Goal: Task Accomplishment & Management: Manage account settings

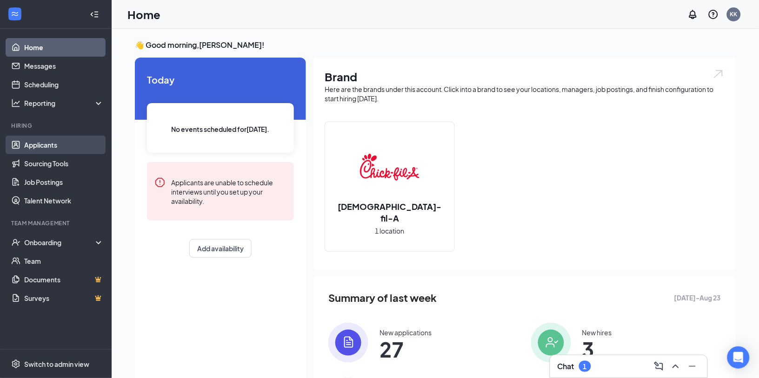
click at [27, 148] on link "Applicants" at bounding box center [63, 145] width 79 height 19
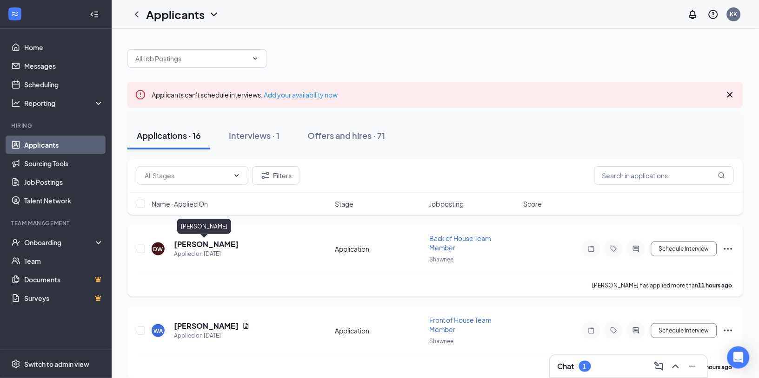
click at [215, 243] on h5 "[PERSON_NAME]" at bounding box center [206, 244] width 65 height 10
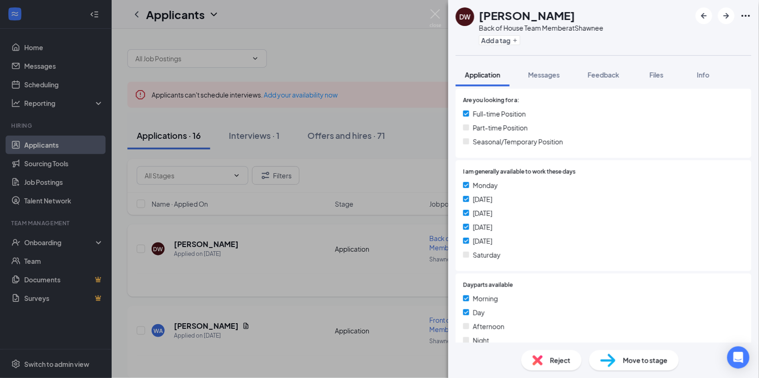
scroll to position [561, 0]
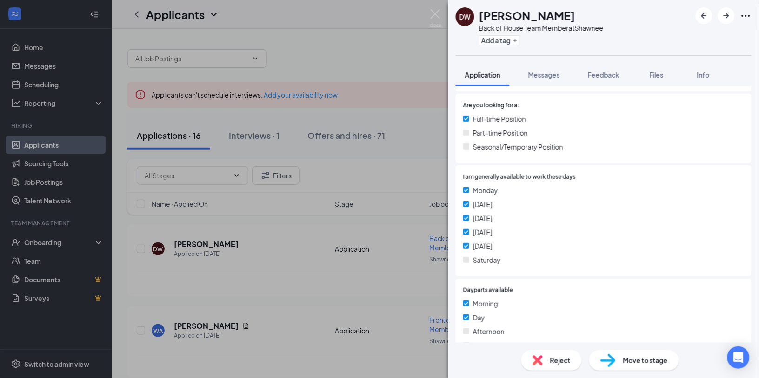
click at [557, 362] on span "Reject" at bounding box center [560, 361] width 20 height 10
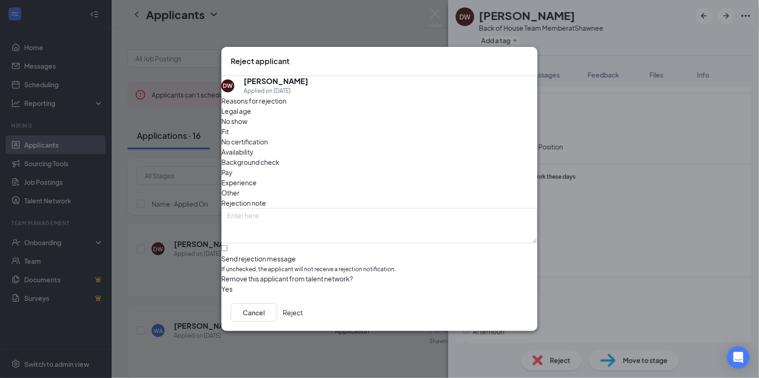
click at [441, 142] on div "Legal age No show Fit No certification Availability Background check Pay Experi…" at bounding box center [379, 152] width 316 height 92
click at [253, 147] on span "Availability" at bounding box center [237, 152] width 32 height 10
click at [227, 245] on input "Send rejection message If unchecked, the applicant will not receive a rejection…" at bounding box center [224, 248] width 6 height 6
checkbox input "true"
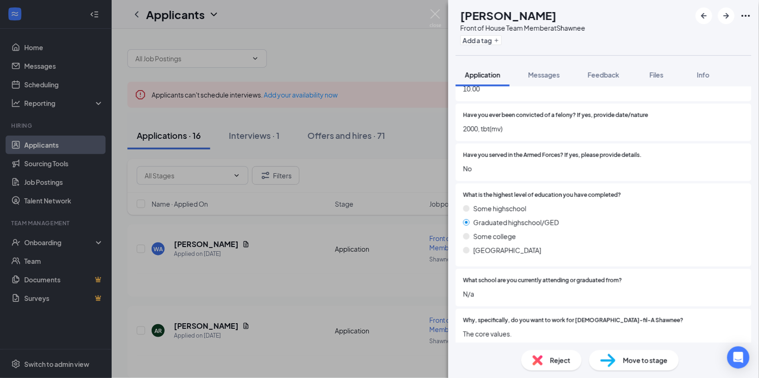
scroll to position [1435, 0]
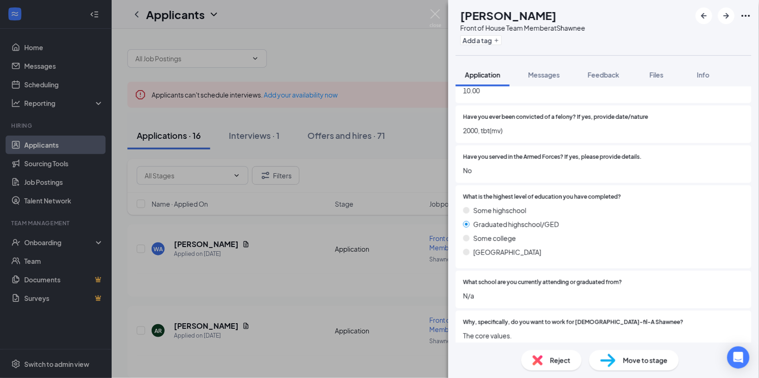
click at [551, 364] on span "Reject" at bounding box center [560, 361] width 20 height 10
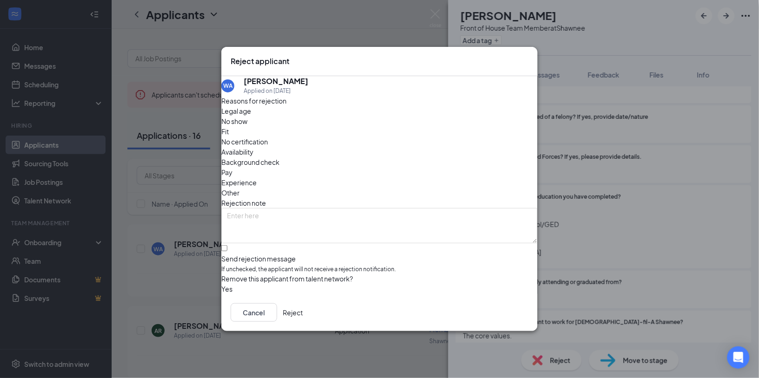
click at [229, 134] on span "Fit" at bounding box center [224, 131] width 7 height 10
click at [253, 147] on span "Availability" at bounding box center [237, 152] width 32 height 10
click at [227, 245] on input "Send rejection message If unchecked, the applicant will not receive a rejection…" at bounding box center [224, 248] width 6 height 6
checkbox input "true"
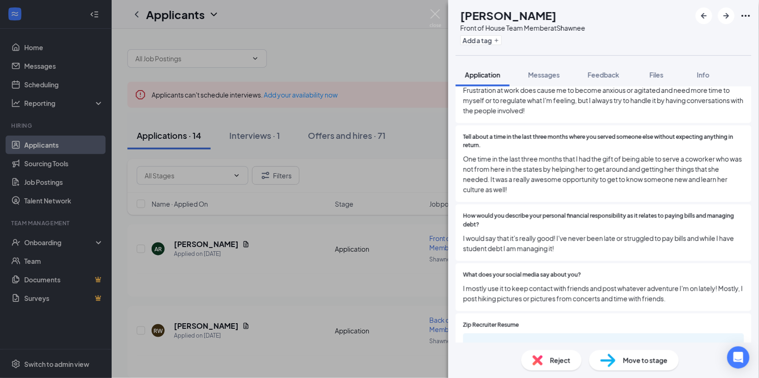
scroll to position [2065, 0]
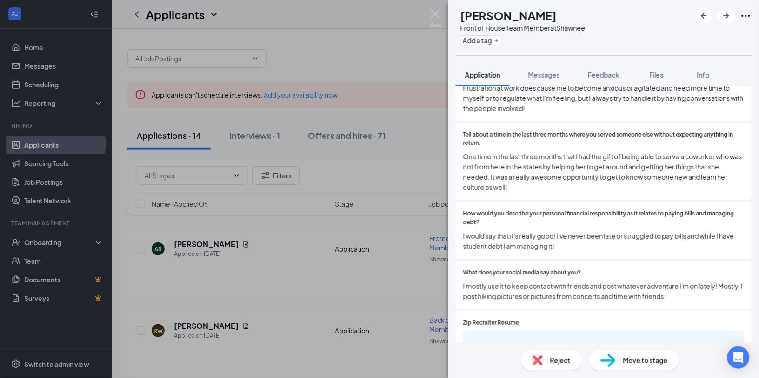
click at [559, 357] on span "Reject" at bounding box center [560, 361] width 20 height 10
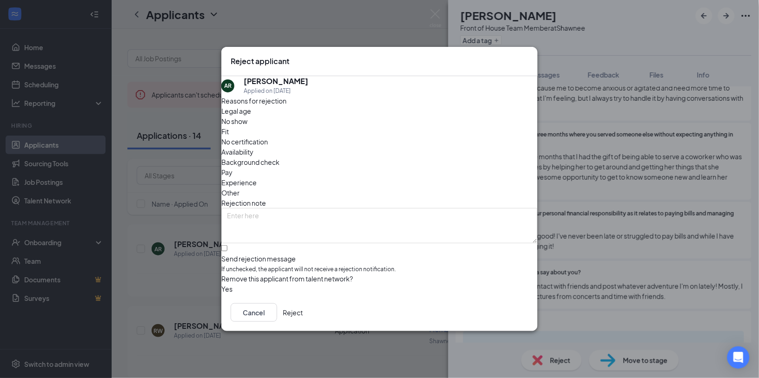
click at [436, 147] on div "Availability" at bounding box center [379, 152] width 316 height 10
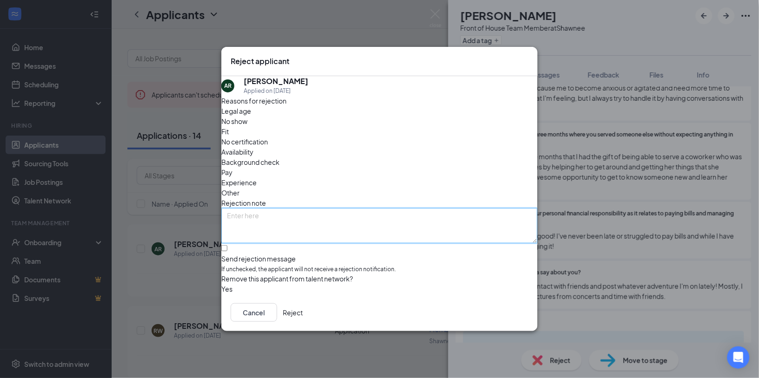
click at [379, 213] on textarea at bounding box center [379, 225] width 316 height 35
type textarea "short term"
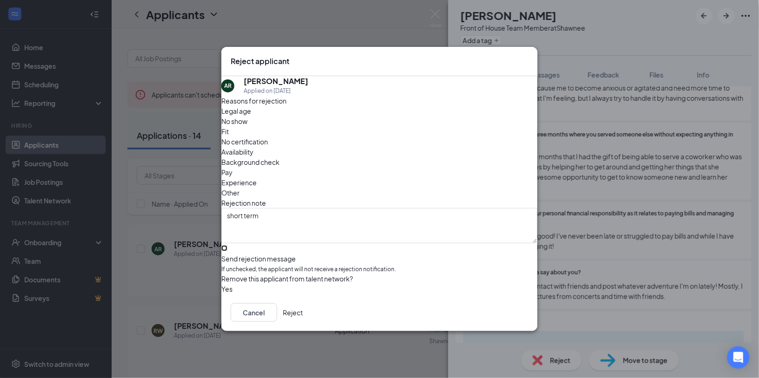
click at [227, 245] on input "Send rejection message If unchecked, the applicant will not receive a rejection…" at bounding box center [224, 248] width 6 height 6
checkbox input "true"
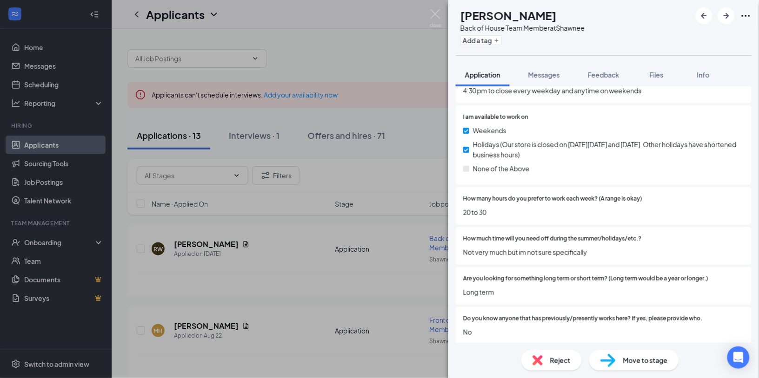
scroll to position [861, 0]
click at [436, 14] on img at bounding box center [435, 18] width 12 height 18
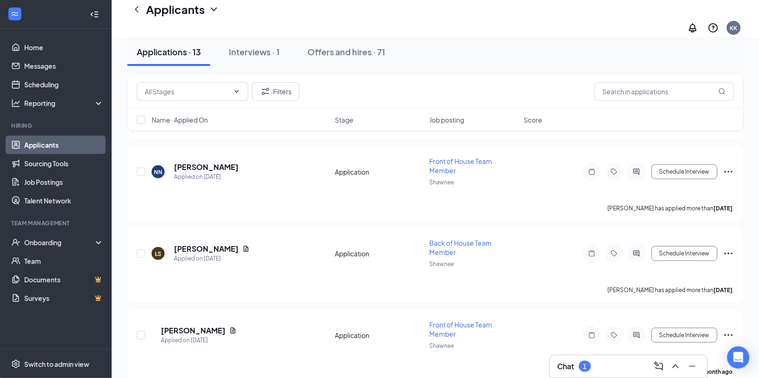
scroll to position [908, 0]
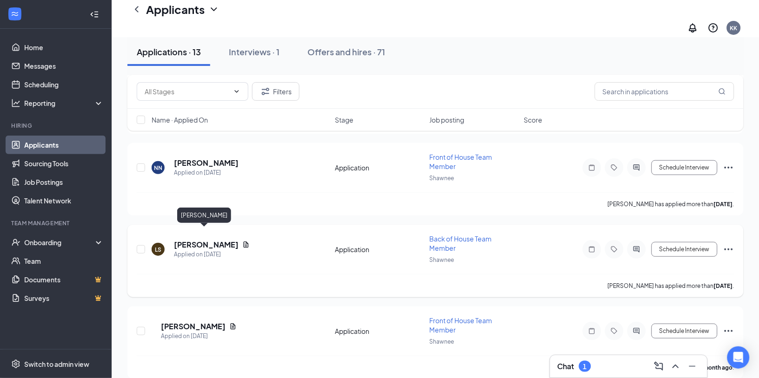
click at [205, 240] on h5 "[PERSON_NAME]" at bounding box center [206, 245] width 65 height 10
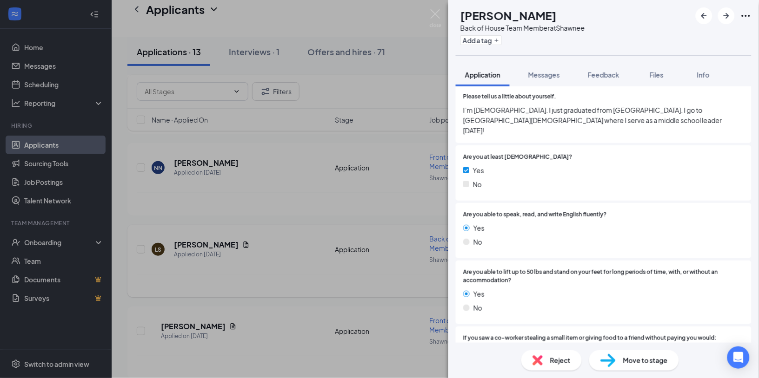
scroll to position [184, 0]
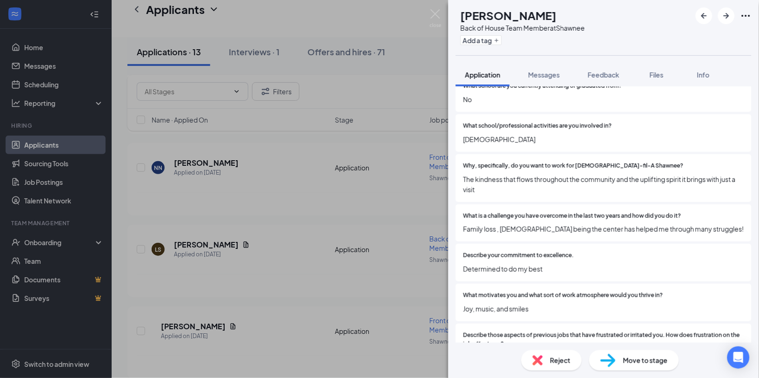
click at [652, 130] on div "What school/professional activities are you involved in? [DEMOGRAPHIC_DATA]" at bounding box center [603, 133] width 296 height 38
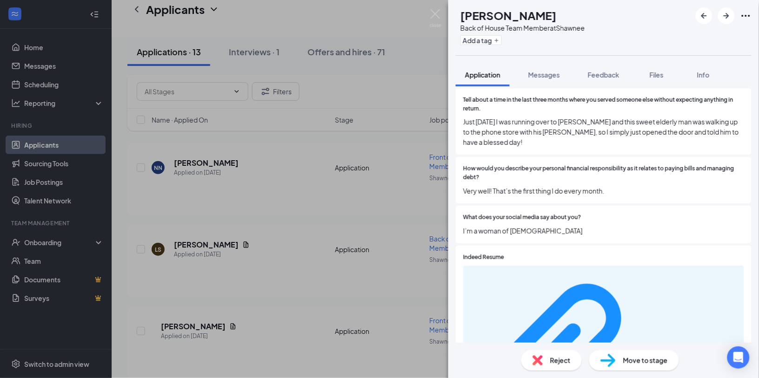
scroll to position [1872, 0]
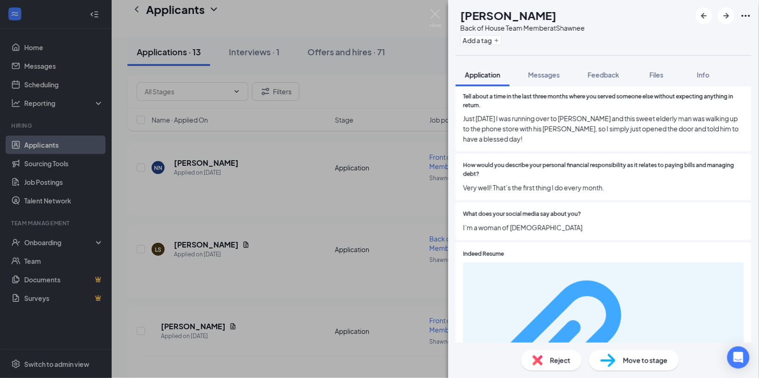
click at [650, 354] on div "8ed937e6168b690913e1a83e9baa7930.pdf" at bounding box center [694, 357] width 88 height 7
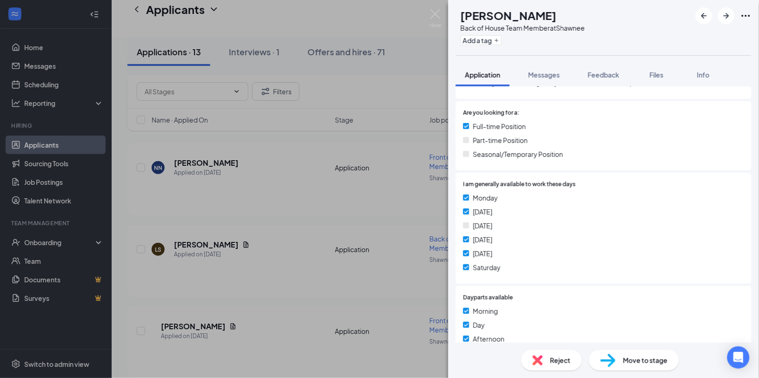
scroll to position [564, 0]
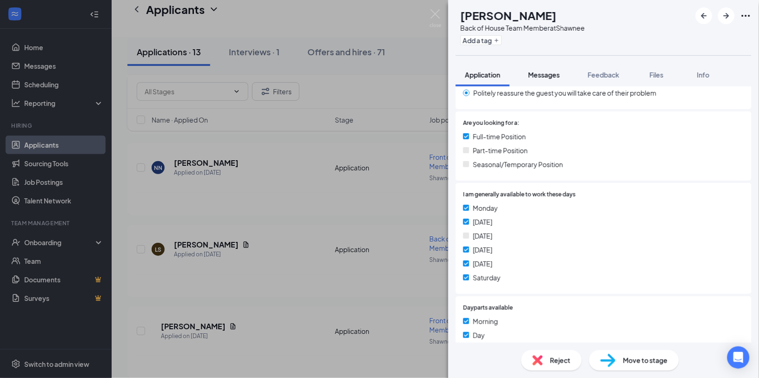
click at [548, 78] on span "Messages" at bounding box center [544, 75] width 32 height 8
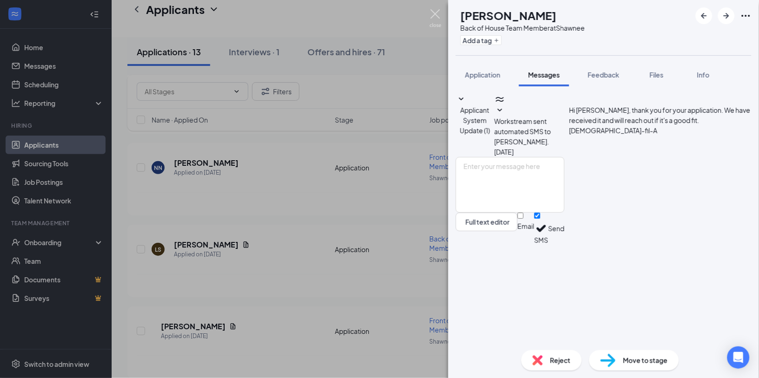
click at [436, 15] on img at bounding box center [435, 18] width 12 height 18
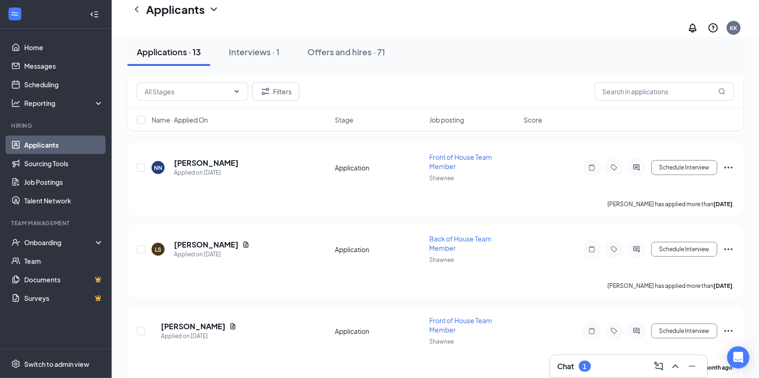
click at [48, 144] on link "Applicants" at bounding box center [63, 145] width 79 height 19
click at [37, 54] on link "Home" at bounding box center [63, 47] width 79 height 19
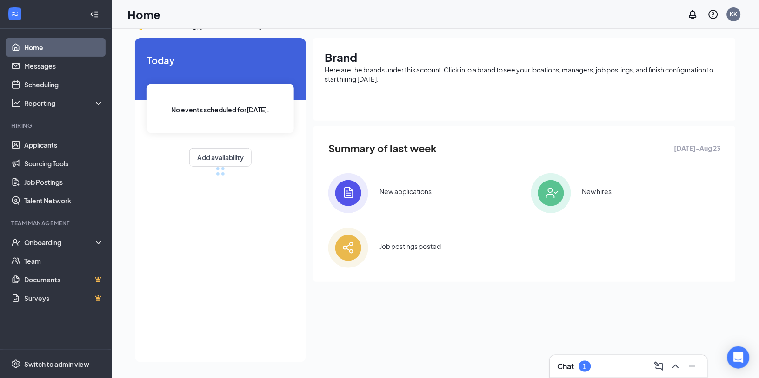
scroll to position [75, 0]
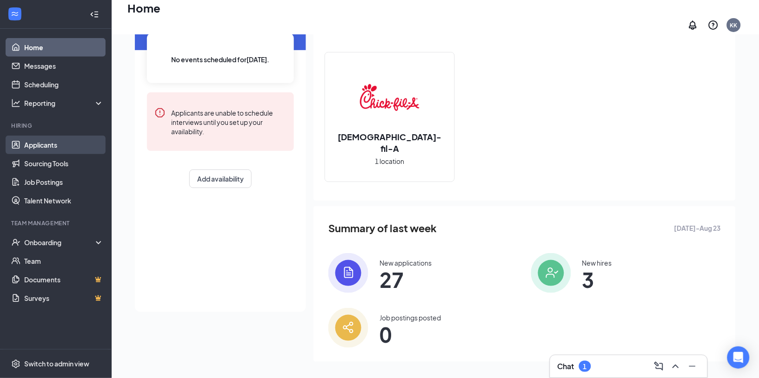
click at [36, 148] on link "Applicants" at bounding box center [63, 145] width 79 height 19
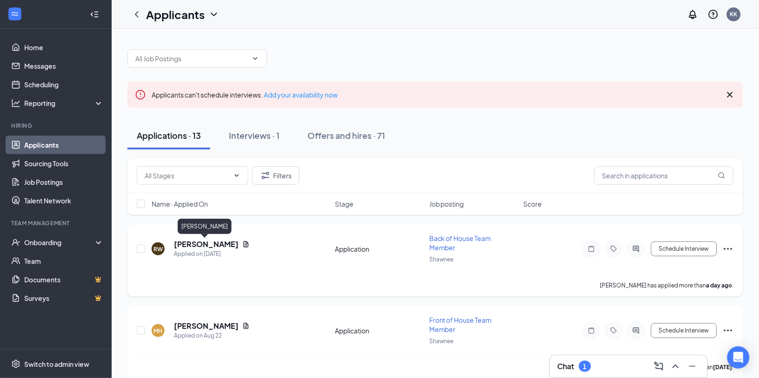
click at [223, 245] on h5 "[PERSON_NAME]" at bounding box center [206, 244] width 65 height 10
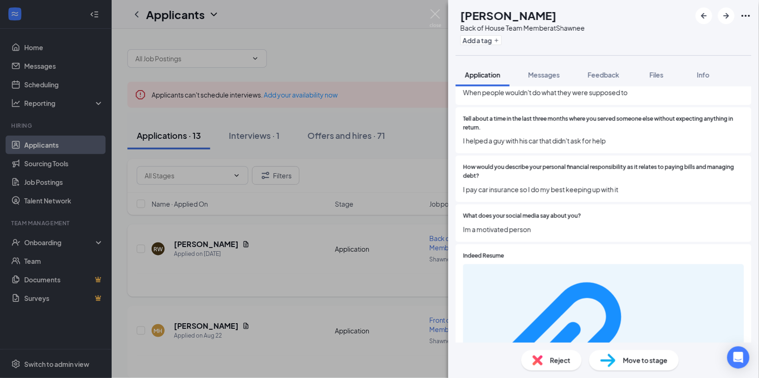
scroll to position [1834, 0]
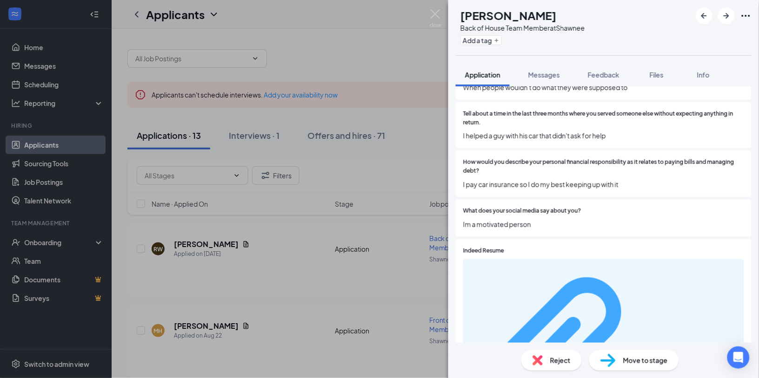
click at [650, 350] on div "134436041d1c26136fa20df4b9e96e1d.pdf" at bounding box center [694, 353] width 88 height 7
click at [438, 11] on img at bounding box center [435, 18] width 12 height 18
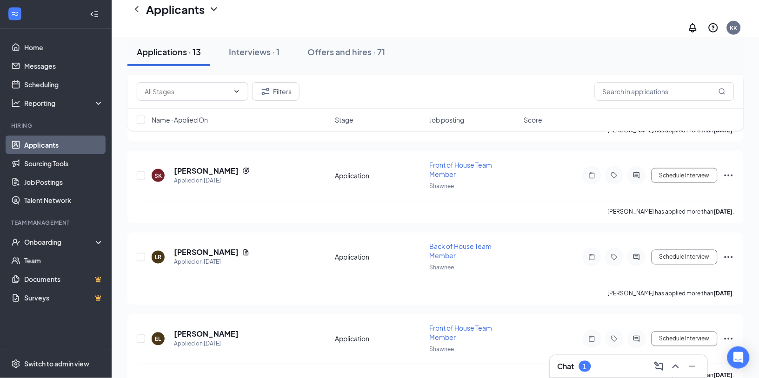
scroll to position [337, 0]
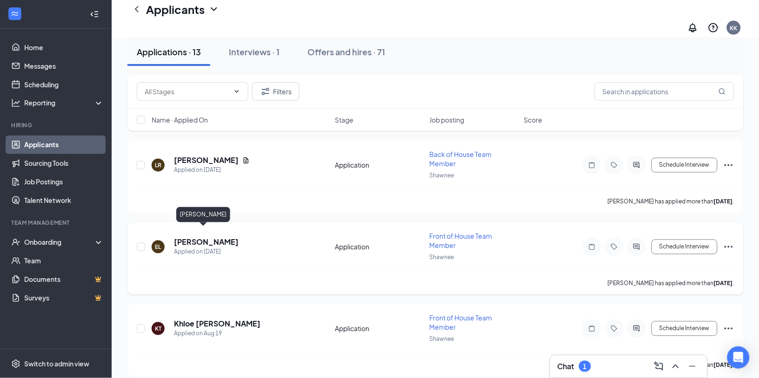
click at [198, 238] on h5 "[PERSON_NAME]" at bounding box center [206, 243] width 65 height 10
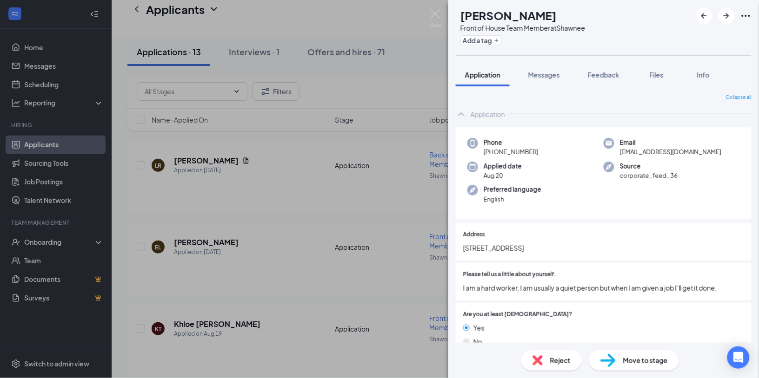
click at [452, 19] on div "EL [PERSON_NAME] Front of House Team Member at Shawnee Add a tag" at bounding box center [603, 27] width 310 height 55
click at [440, 17] on img at bounding box center [435, 18] width 12 height 18
